Goal: Transaction & Acquisition: Purchase product/service

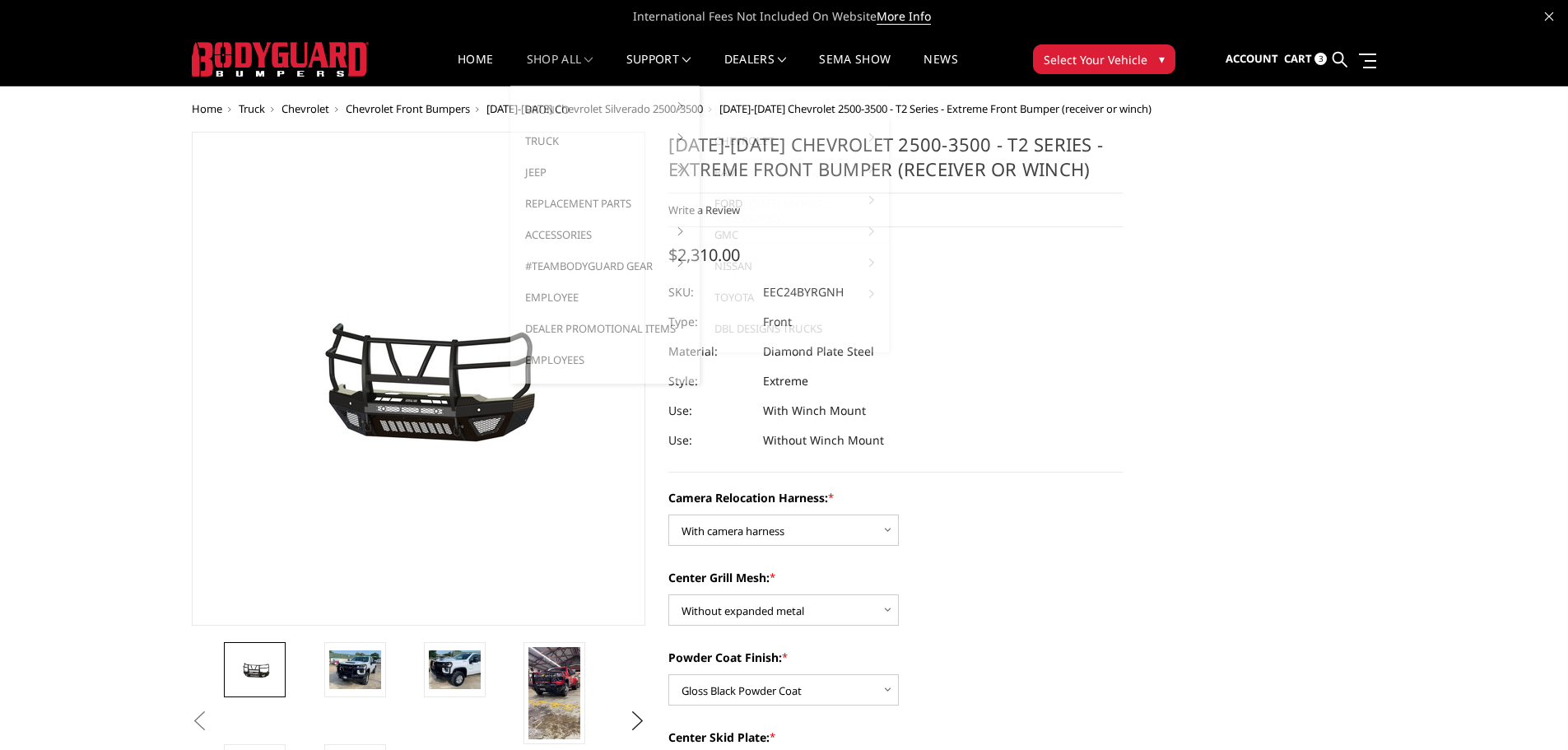
select select "3731"
select select "3730"
select select "3727"
select select "3724"
select select "3722"
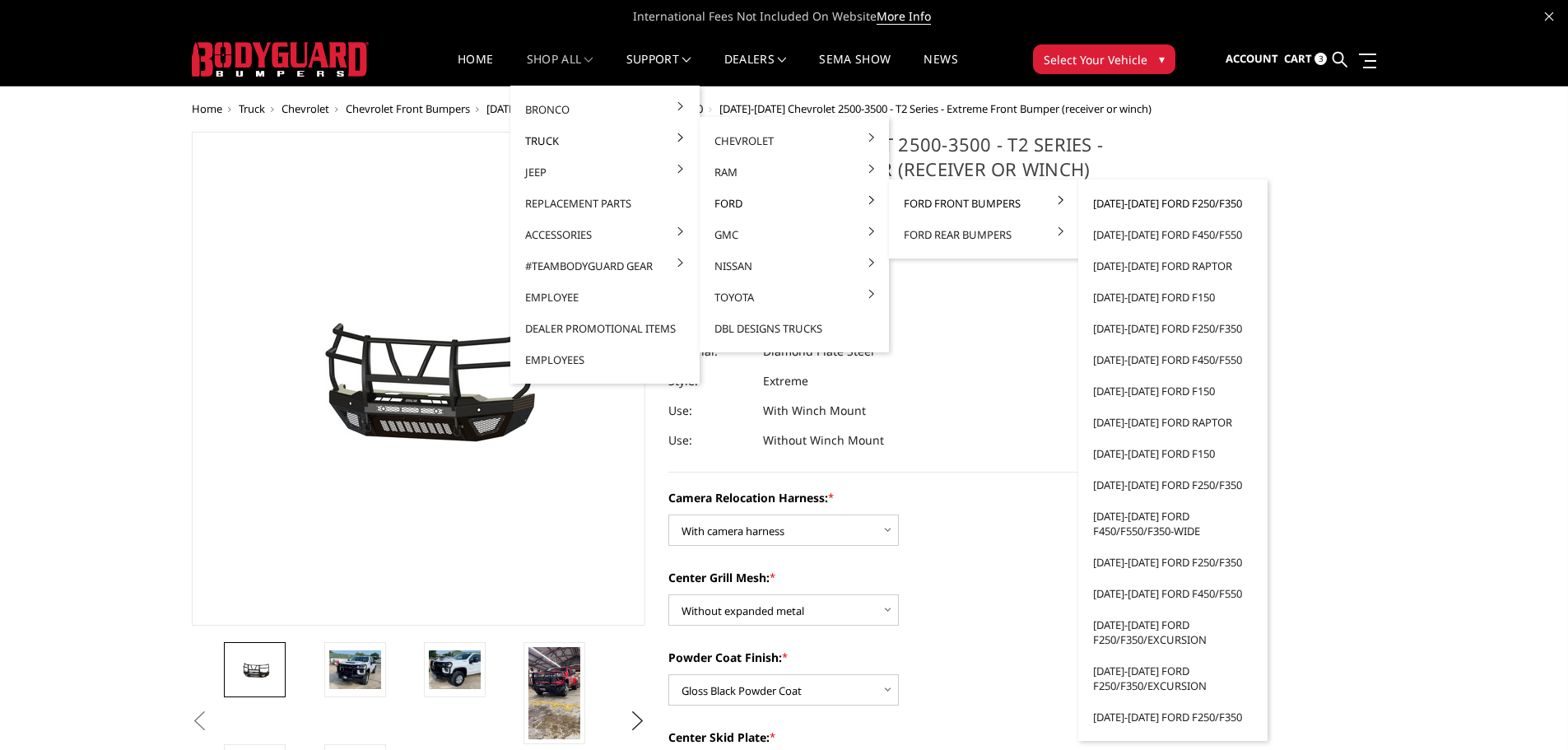
click at [1144, 206] on link "[DATE]-[DATE] Ford F250/F350" at bounding box center [1173, 203] width 176 height 31
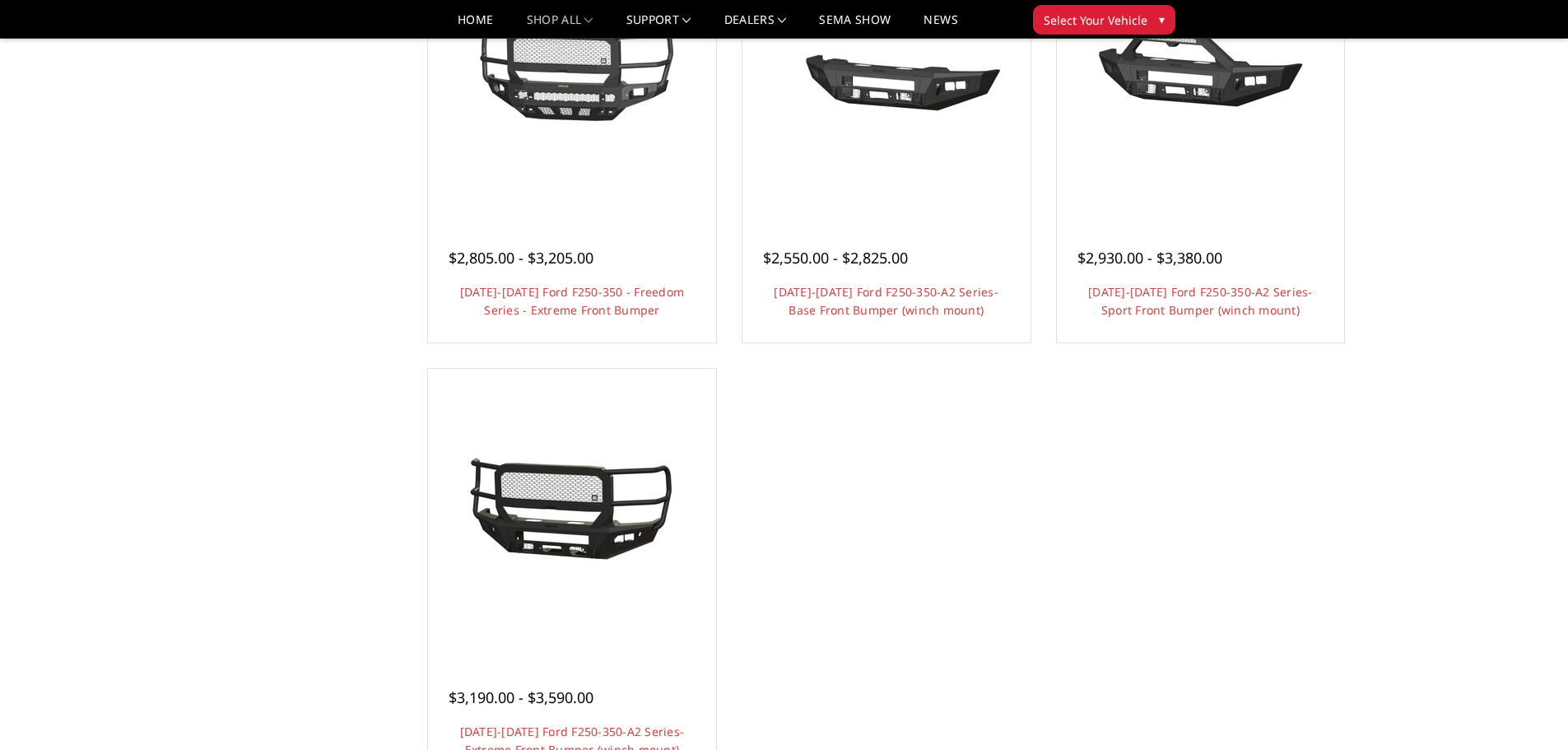
scroll to position [1153, 0]
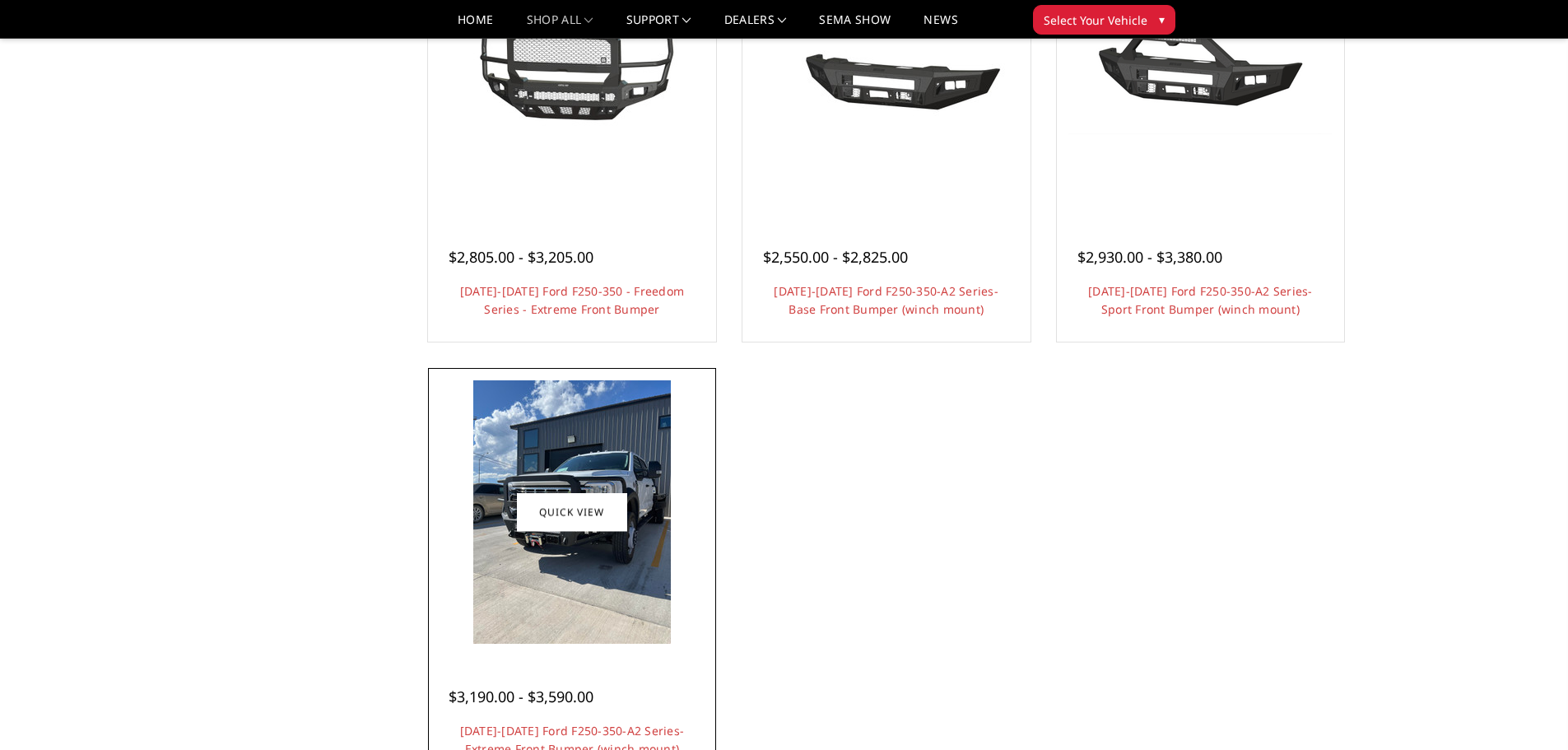
click at [594, 549] on img at bounding box center [572, 511] width 198 height 263
